Goal: Information Seeking & Learning: Learn about a topic

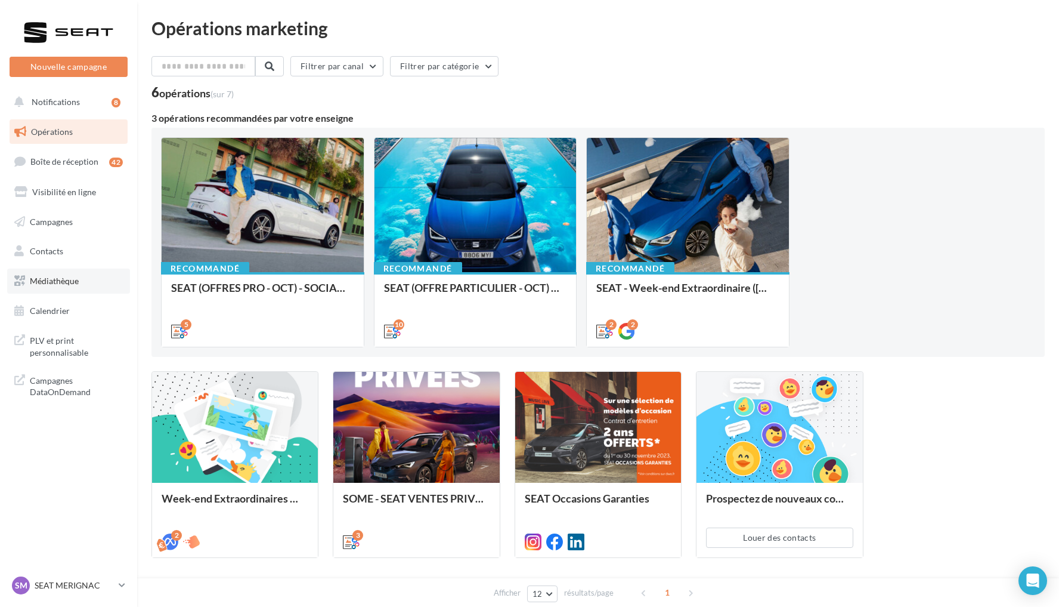
click at [103, 281] on link "Médiathèque" at bounding box center [68, 280] width 123 height 25
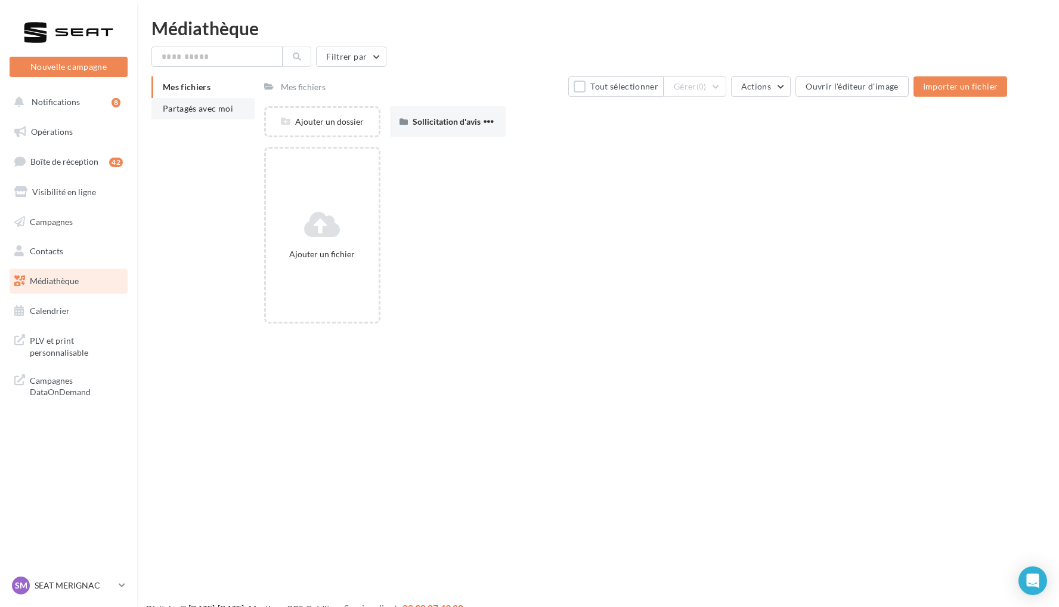
click at [214, 108] on span "Partagés avec moi" at bounding box center [198, 108] width 70 height 10
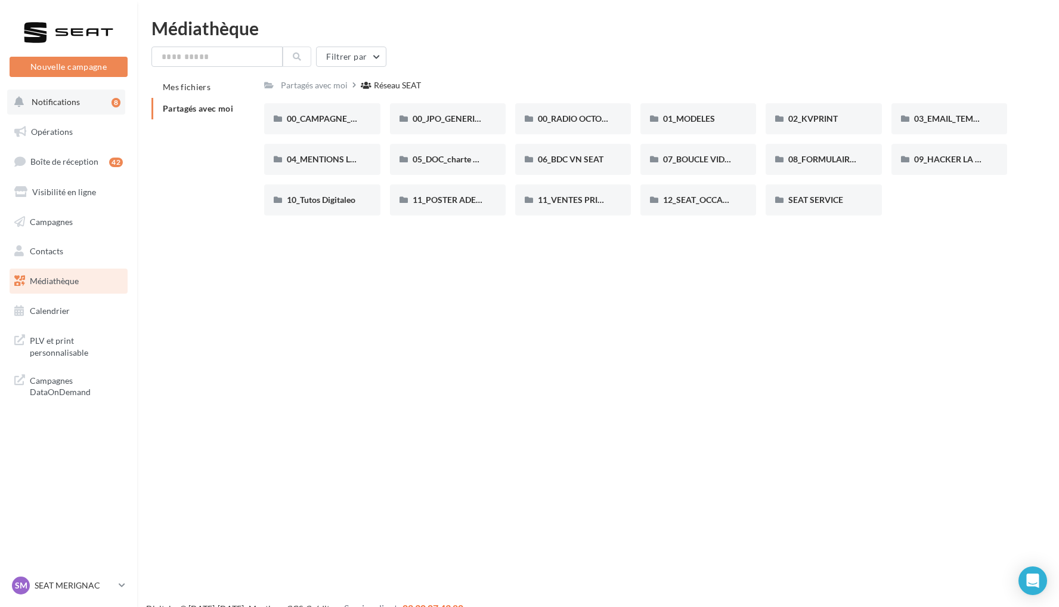
click at [96, 98] on button "Notifications 8" at bounding box center [66, 101] width 118 height 25
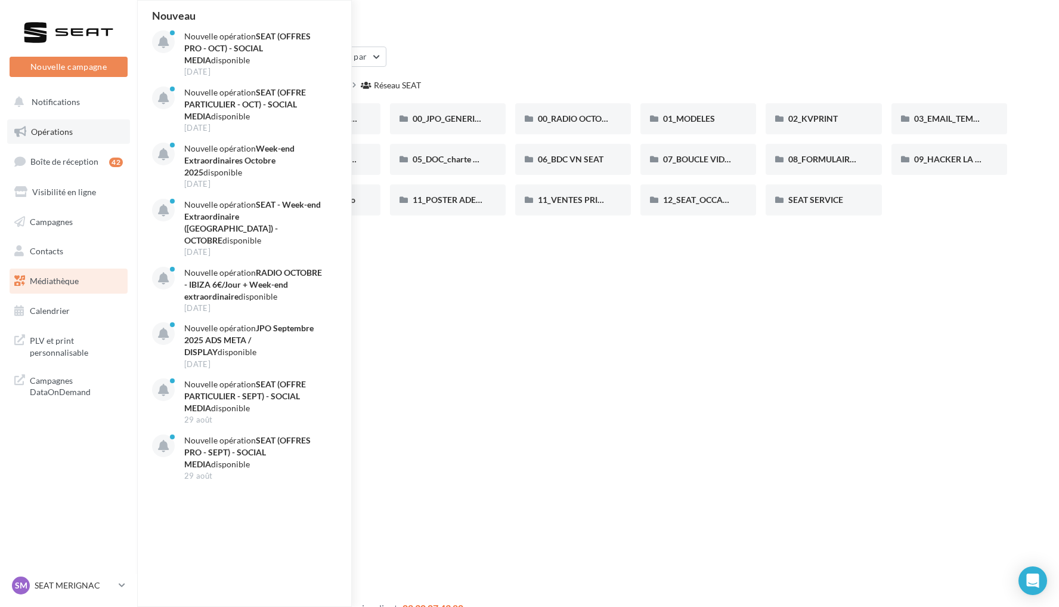
click at [97, 137] on link "Opérations" at bounding box center [68, 131] width 123 height 25
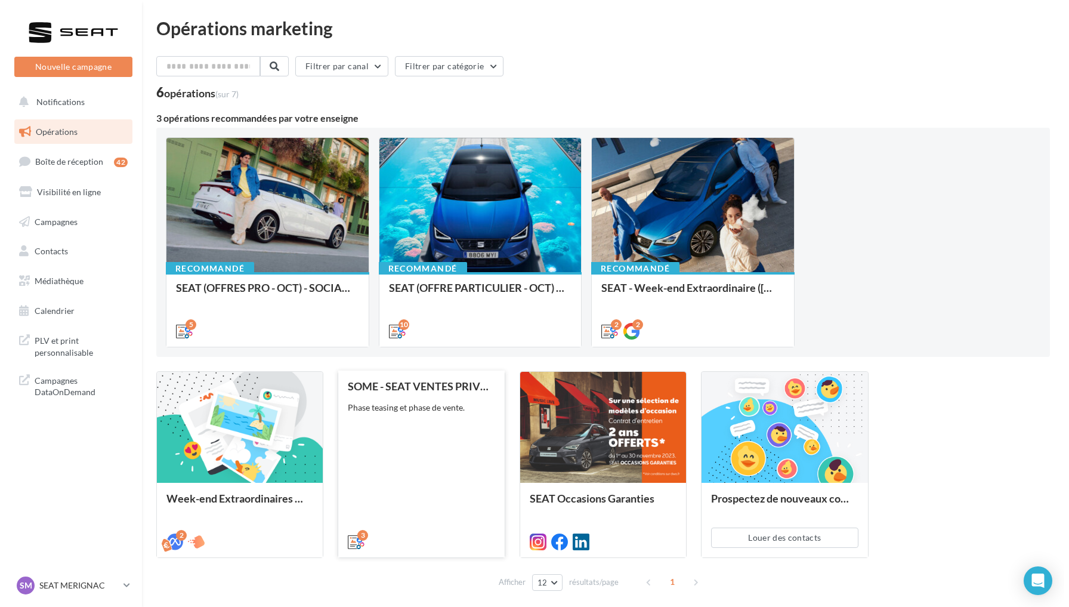
scroll to position [16, 0]
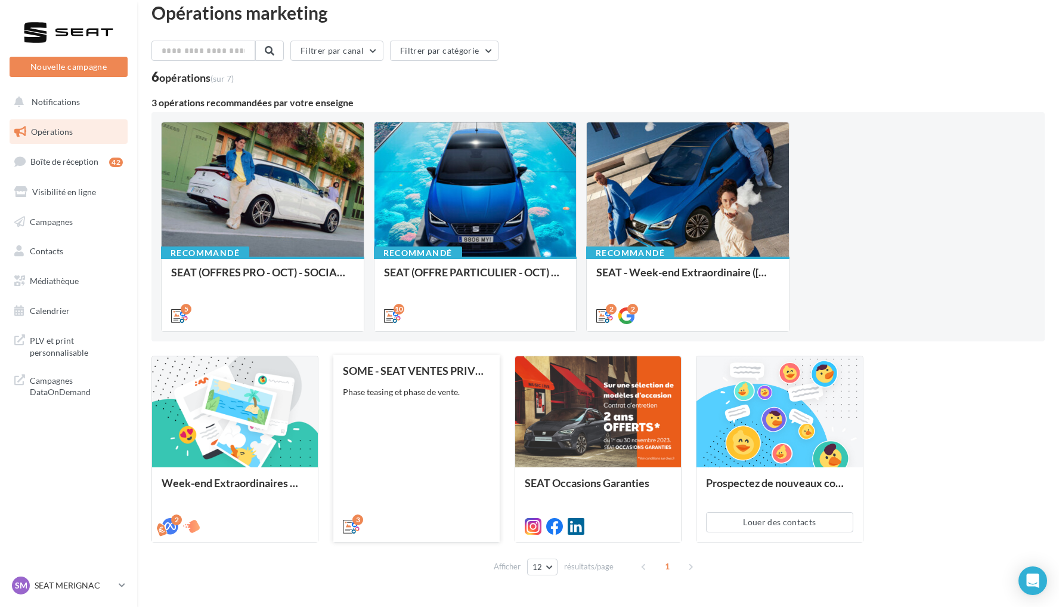
click at [453, 455] on div "SOME - SEAT VENTES PRIVEES Phase teasing et phase de vente." at bounding box center [416, 447] width 147 height 166
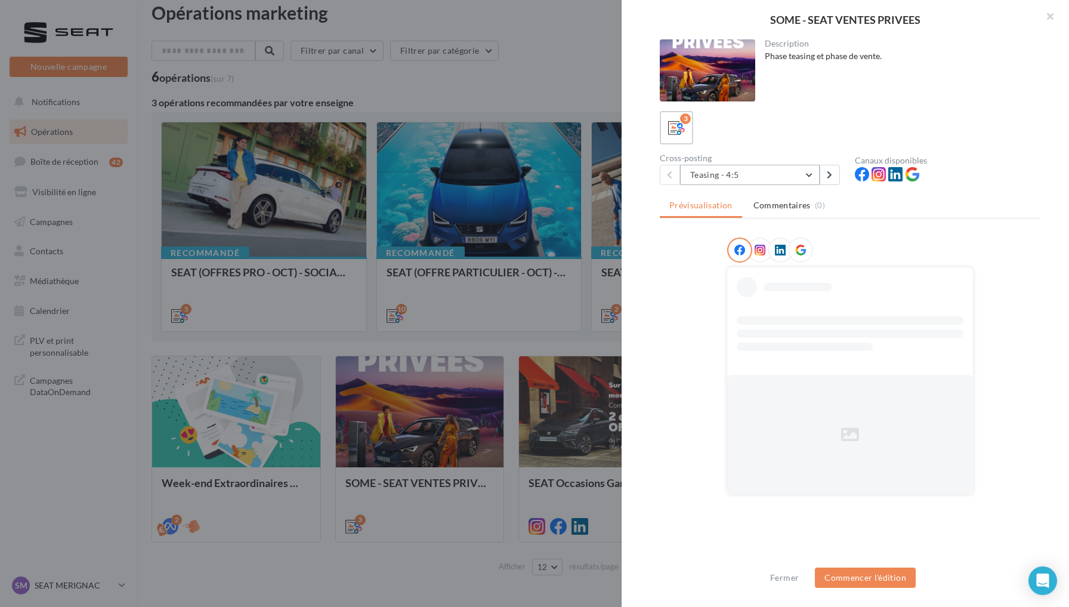
click at [804, 180] on button "Teasing - 4:5" at bounding box center [750, 175] width 140 height 20
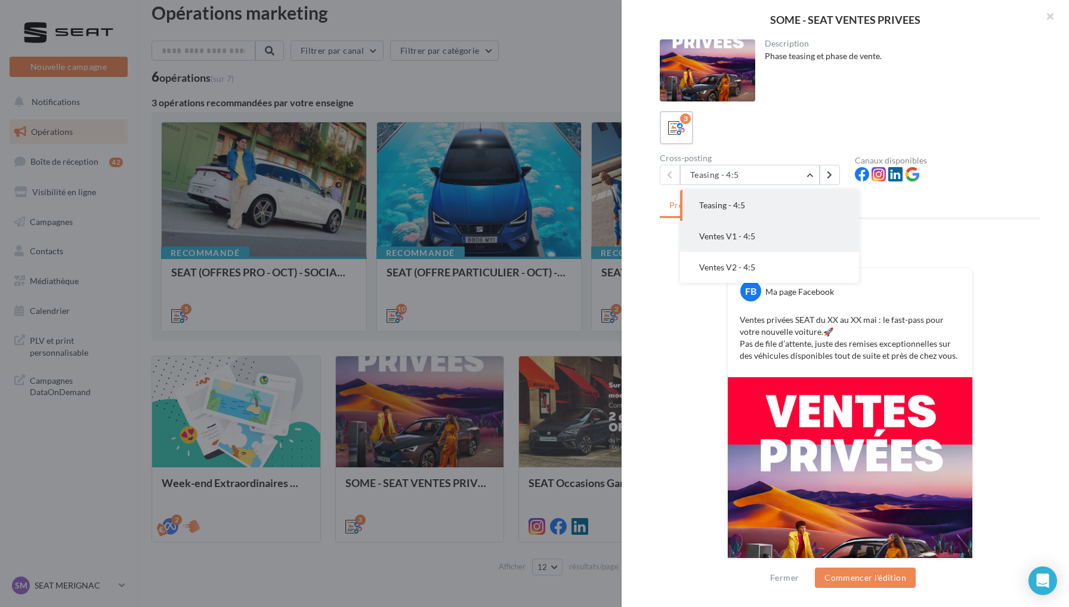
click at [794, 235] on button "Ventes V1 - 4:5" at bounding box center [769, 236] width 179 height 31
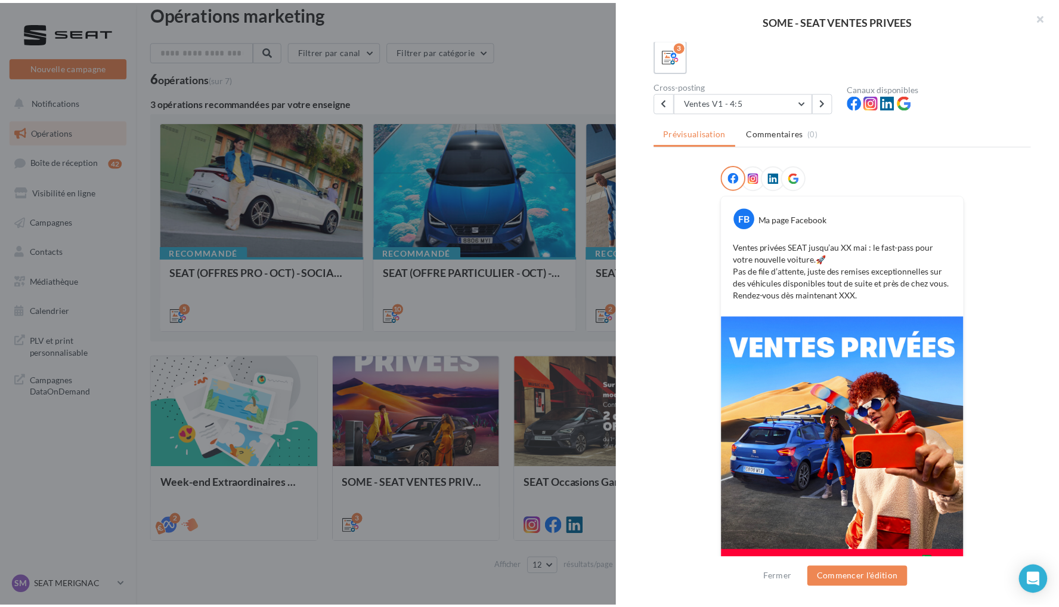
scroll to position [80, 0]
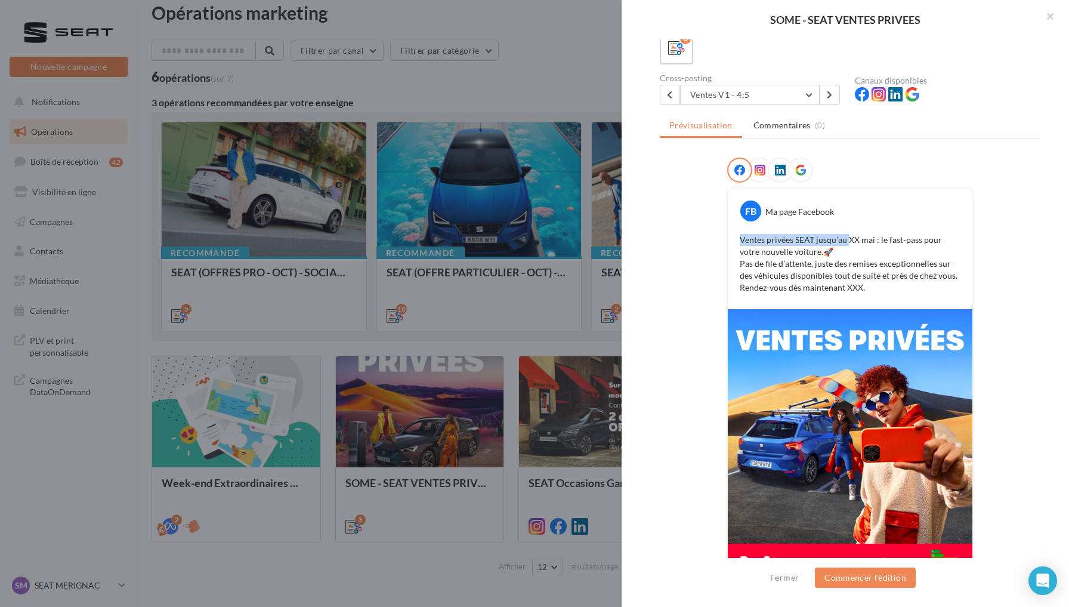
drag, startPoint x: 736, startPoint y: 239, endPoint x: 842, endPoint y: 240, distance: 106.2
click at [842, 240] on p "Ventes privées SEAT jusqu’au XX mai : le fast-pass pour votre nouvelle voiture.…" at bounding box center [850, 264] width 221 height 60
copy p "Ventes privées SEAT jusqu’au"
click at [443, 100] on div at bounding box center [534, 303] width 1069 height 607
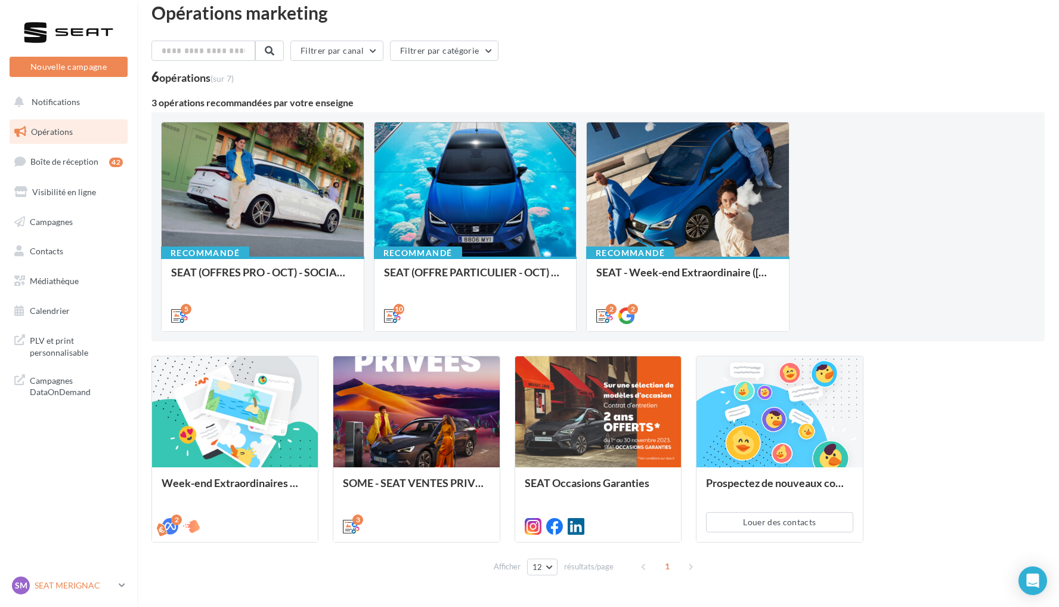
click at [63, 584] on p "SEAT MERIGNAC" at bounding box center [74, 585] width 79 height 12
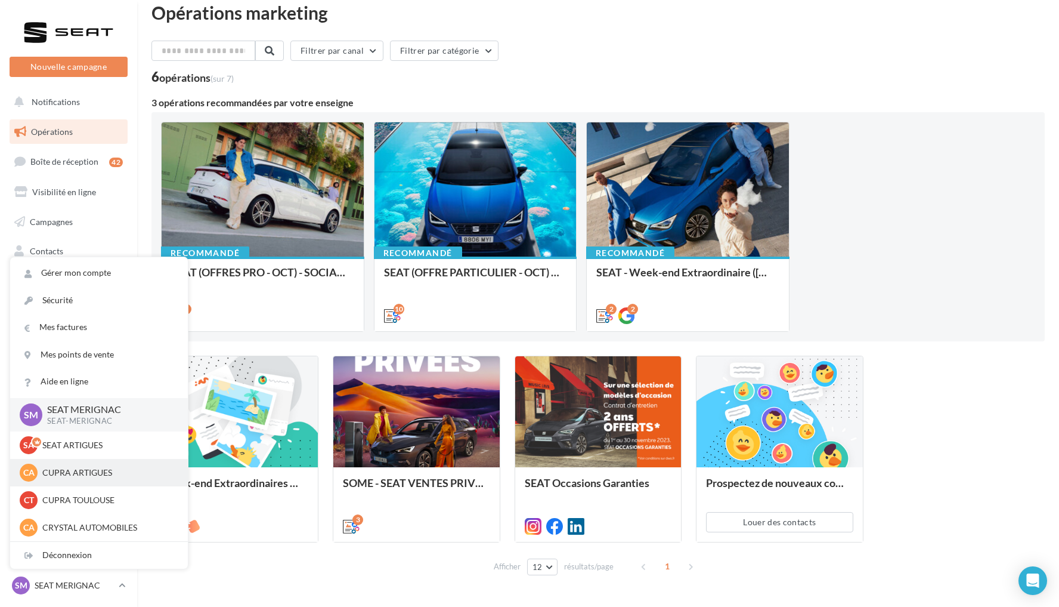
scroll to position [28, 0]
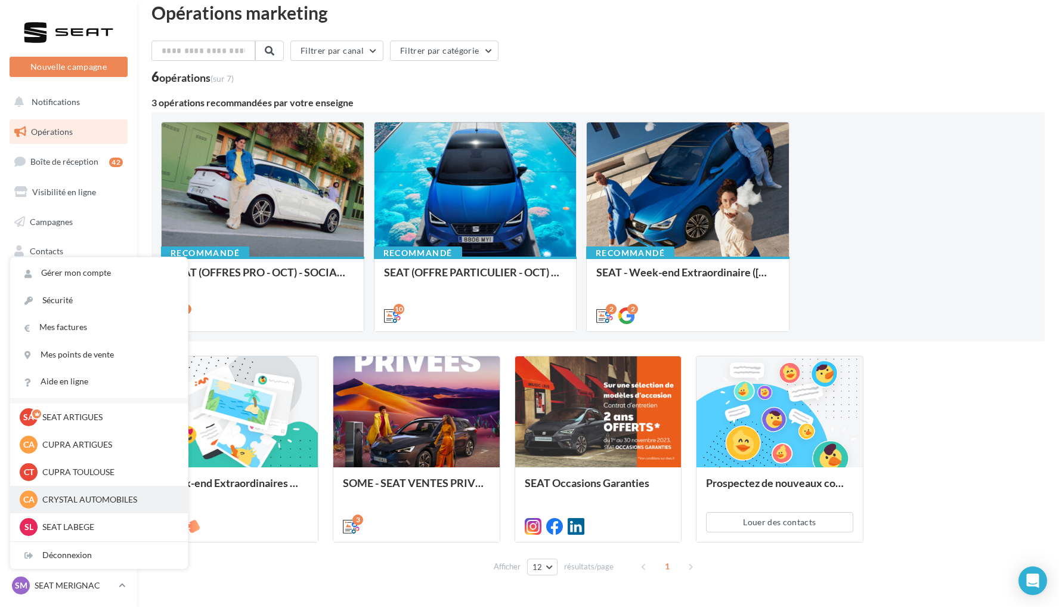
click at [84, 499] on p "CRYSTAL AUTOMOBILES" at bounding box center [107, 499] width 131 height 12
